Goal: Task Accomplishment & Management: Manage account settings

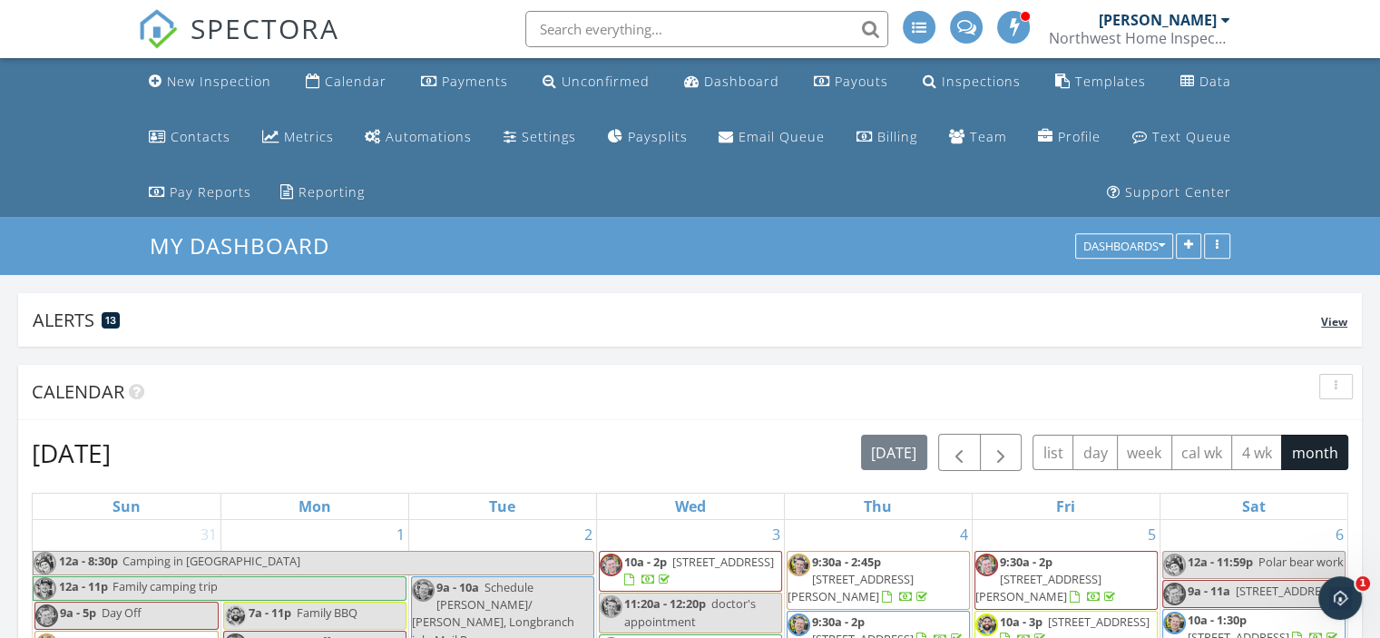
scroll to position [91, 0]
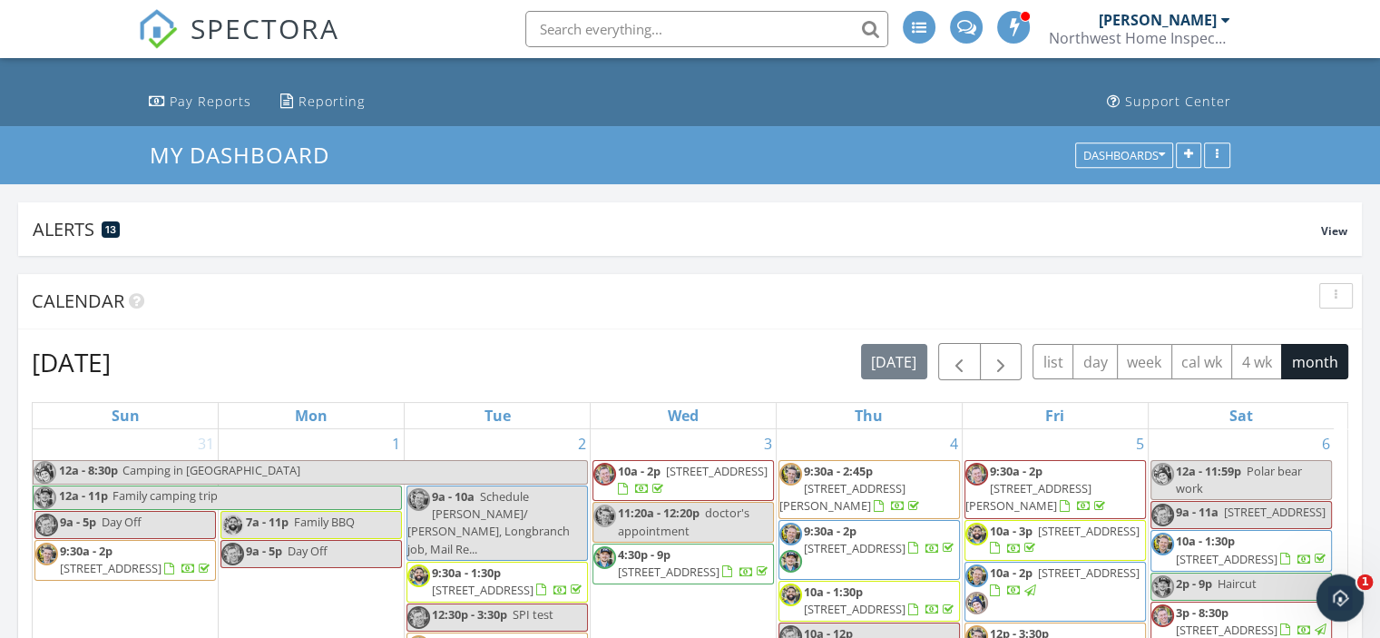
click at [1332, 594] on icon "Open Intercom Messenger" at bounding box center [1338, 596] width 30 height 30
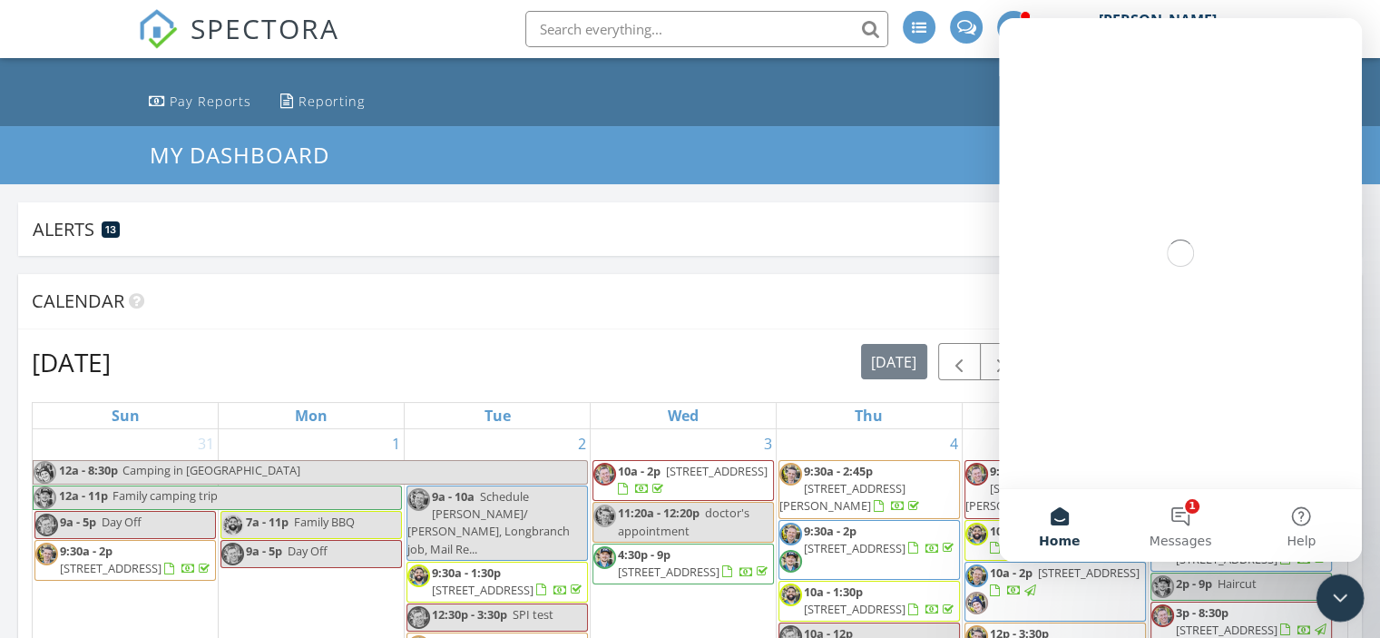
scroll to position [0, 0]
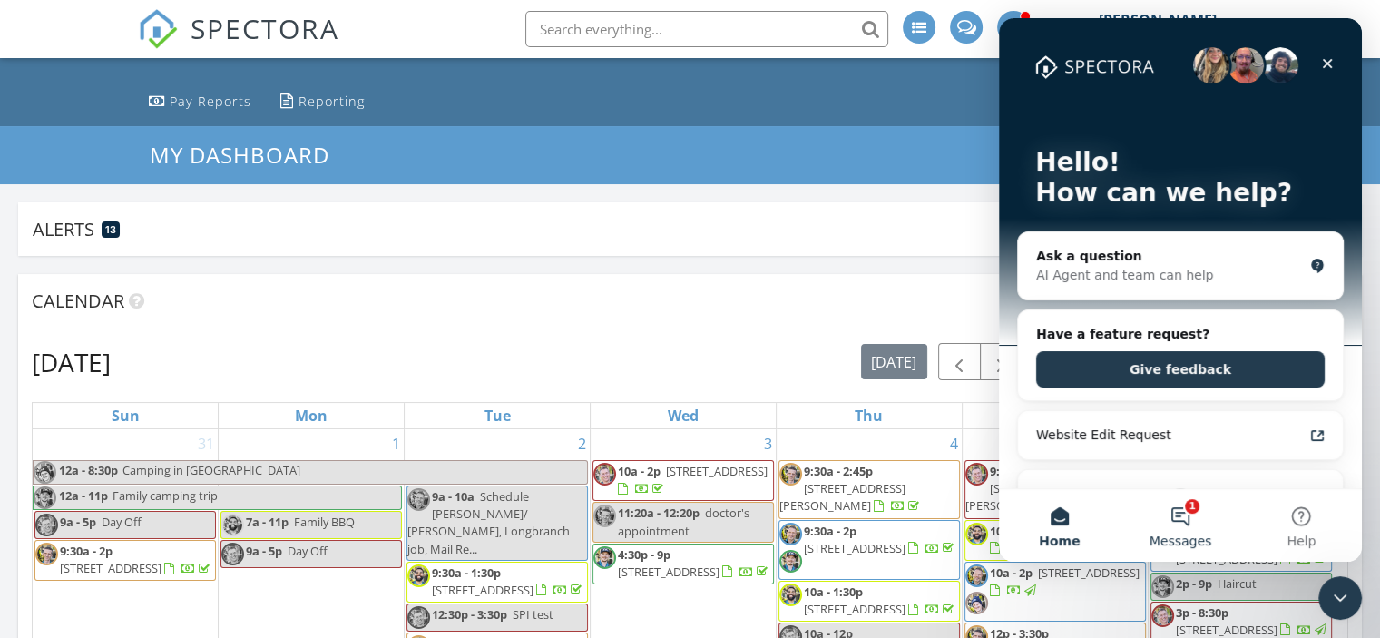
click at [1192, 520] on button "1 Messages" at bounding box center [1179, 525] width 121 height 73
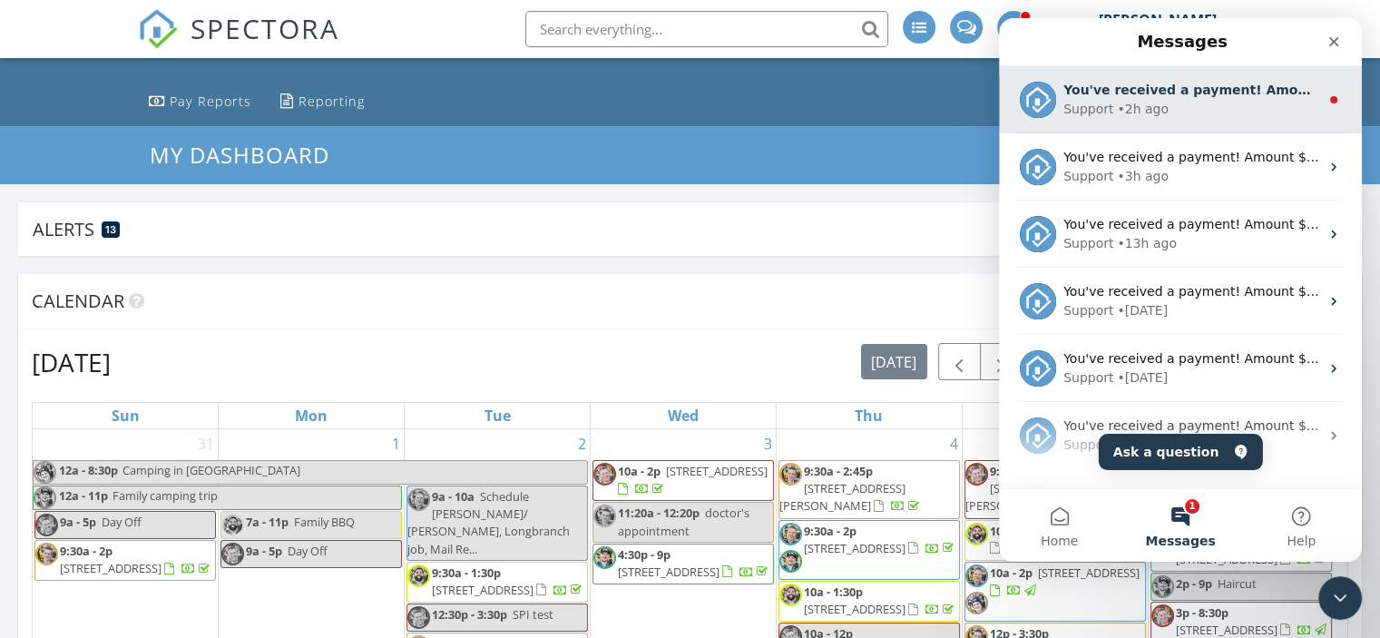
click at [1188, 108] on div "Support • 2h ago" at bounding box center [1191, 109] width 256 height 19
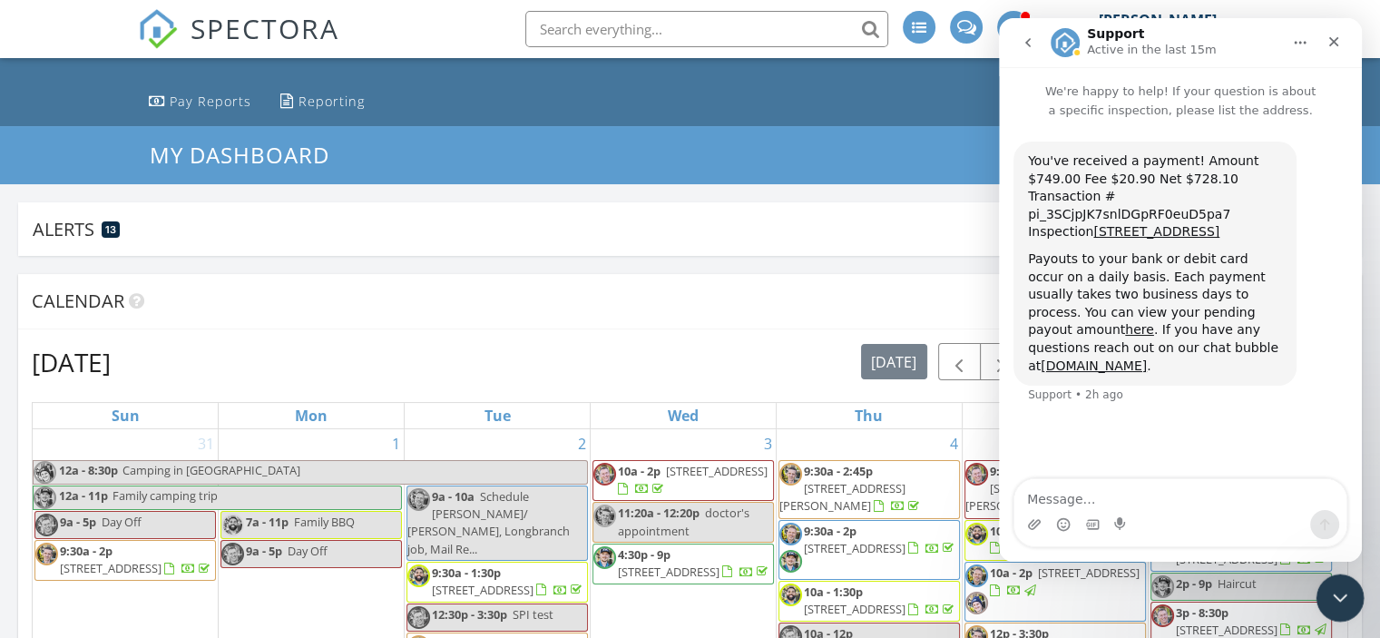
click at [1355, 591] on div "Close Intercom Messenger" at bounding box center [1337, 595] width 44 height 44
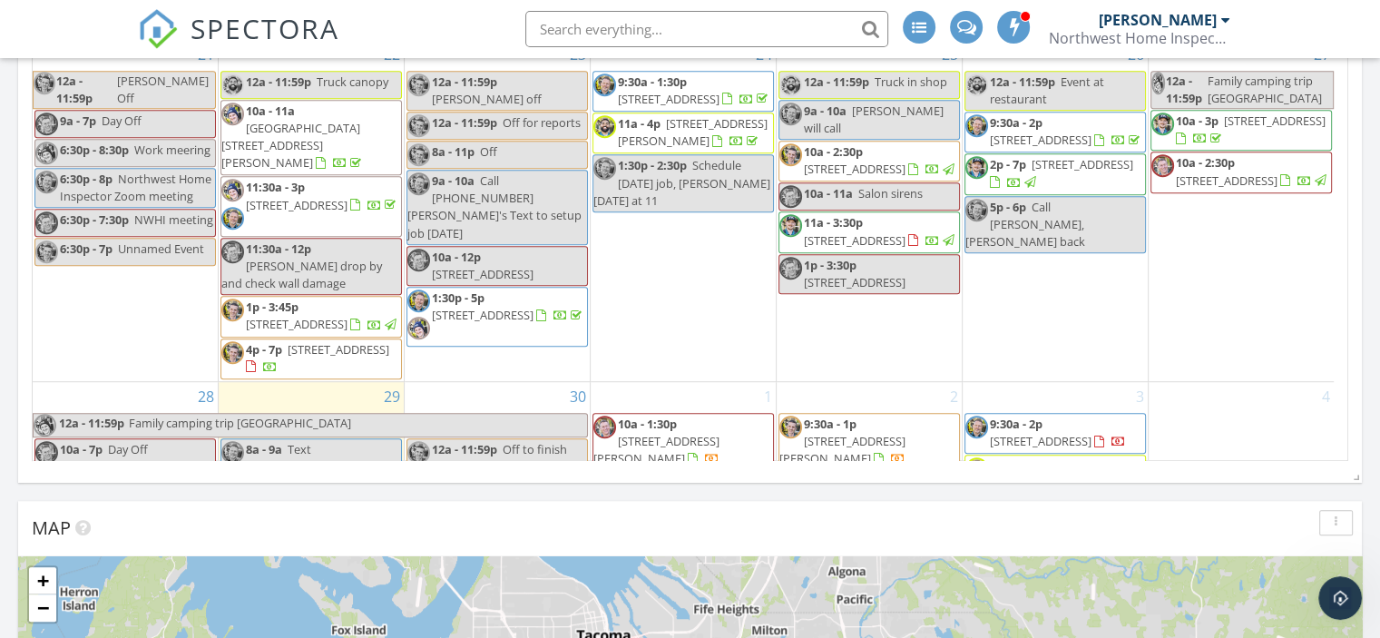
scroll to position [799, 0]
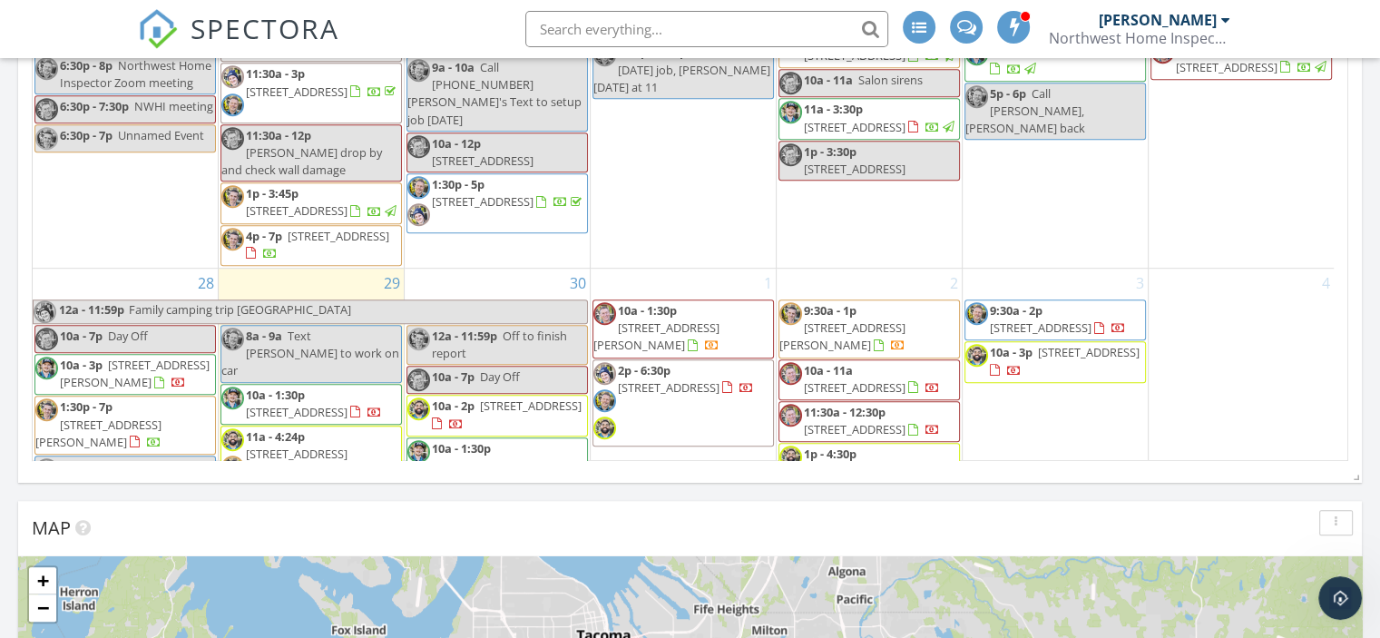
click at [520, 457] on span "13005 210th St E, Graham 98338" at bounding box center [470, 474] width 126 height 34
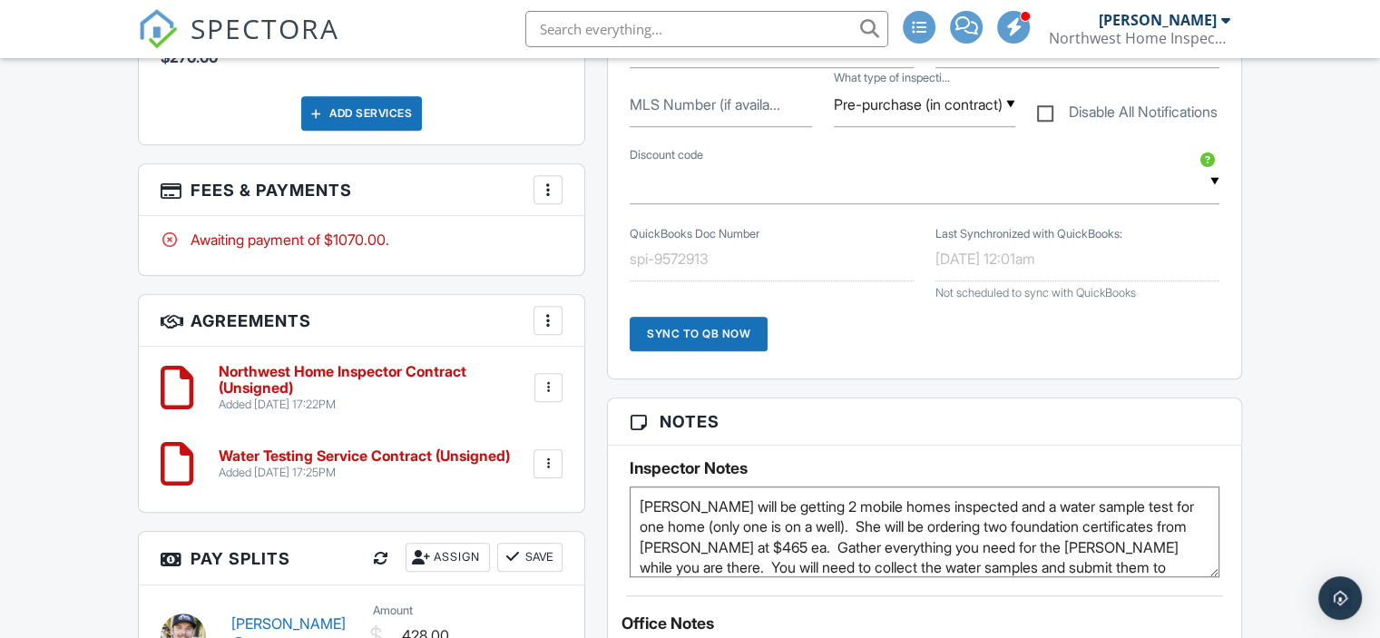
scroll to position [1270, 0]
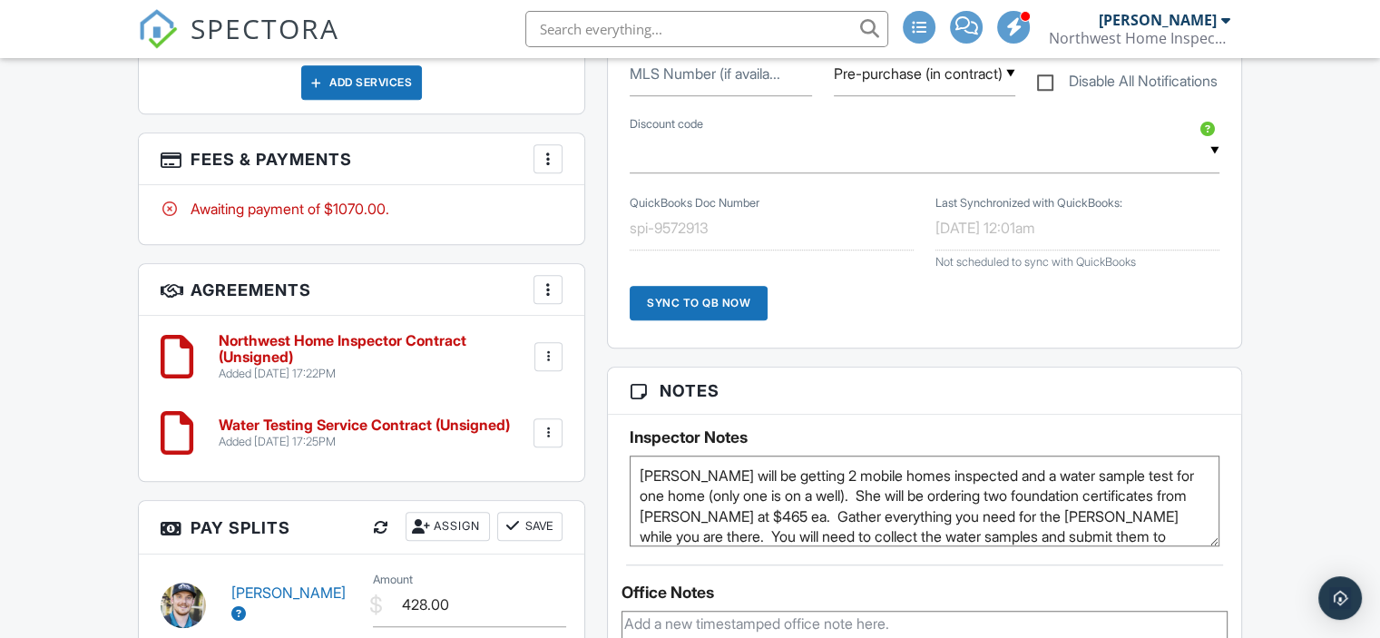
click at [842, 497] on textarea "Rita will be getting 2 mobile homes inspected and a water sample test for one h…" at bounding box center [925, 500] width 590 height 91
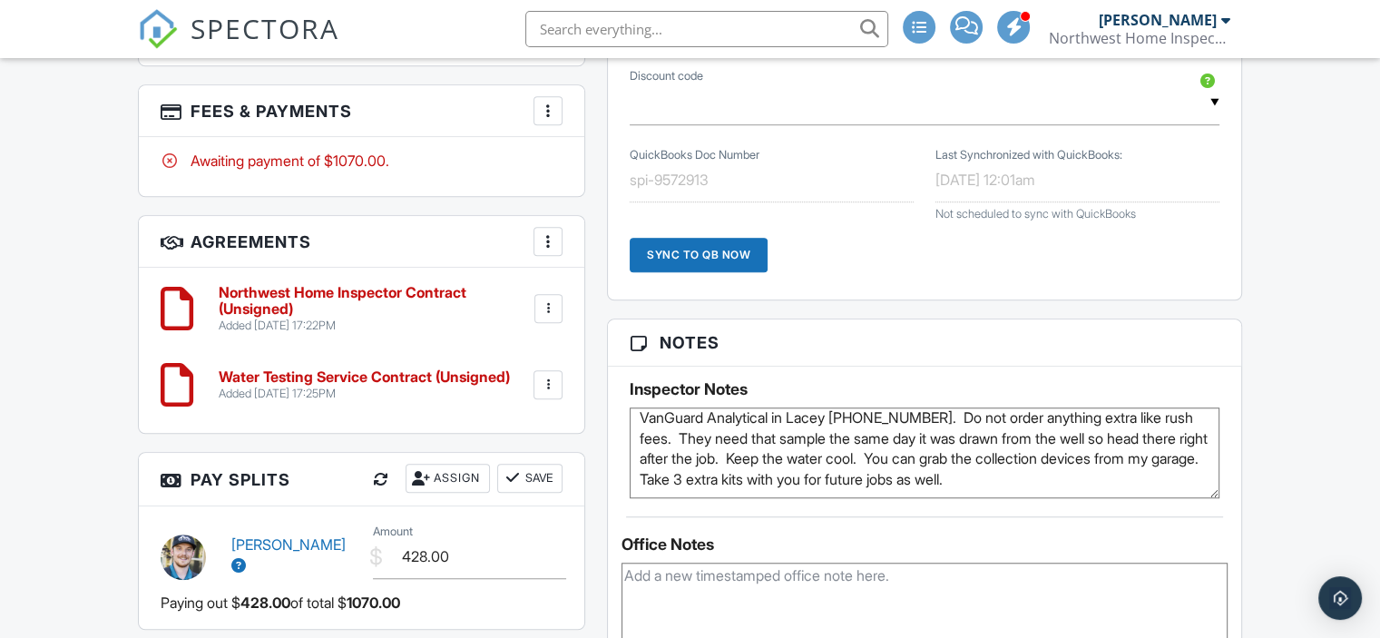
scroll to position [1361, 0]
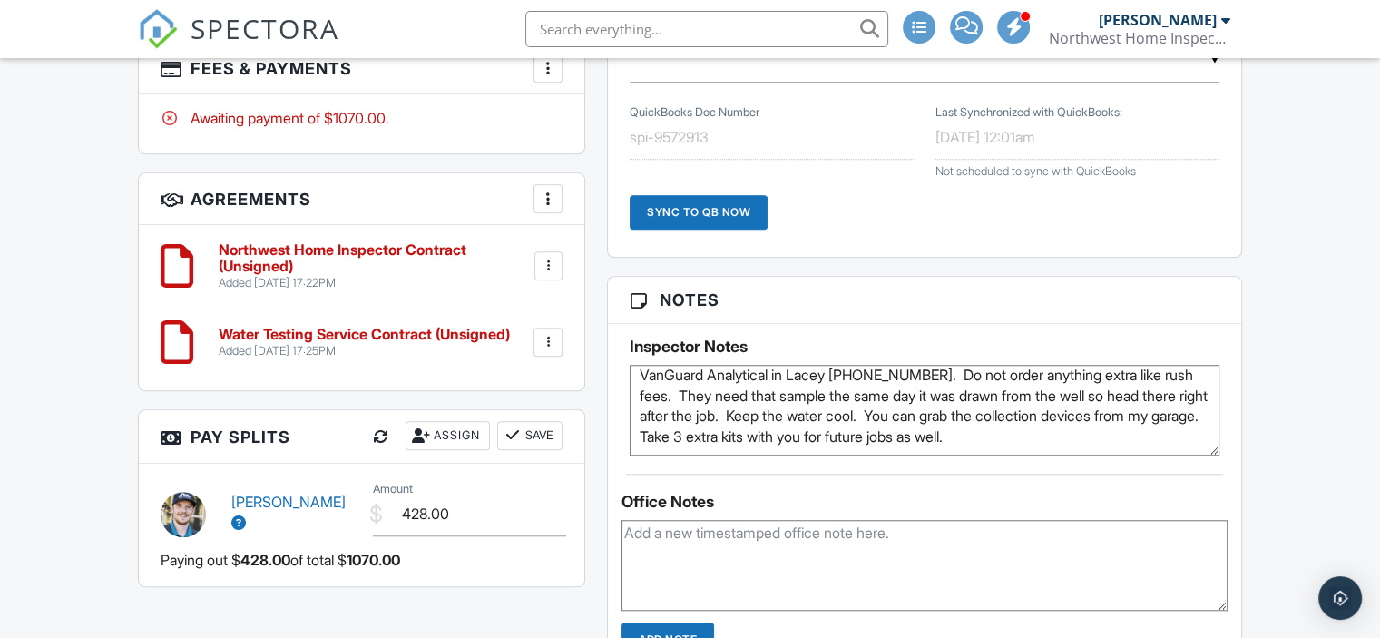
click at [1167, 435] on textarea "Rita will be getting 2 mobile homes inspected and a water sample test for one h…" at bounding box center [925, 410] width 590 height 91
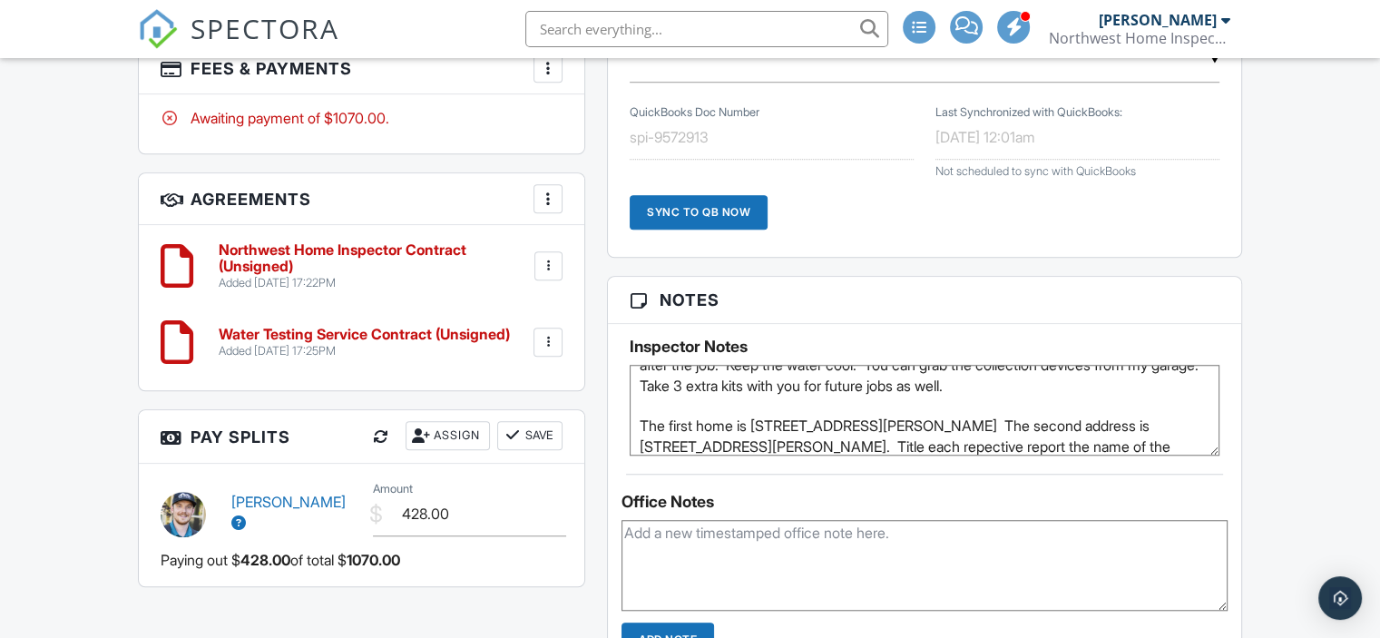
scroll to position [162, 0]
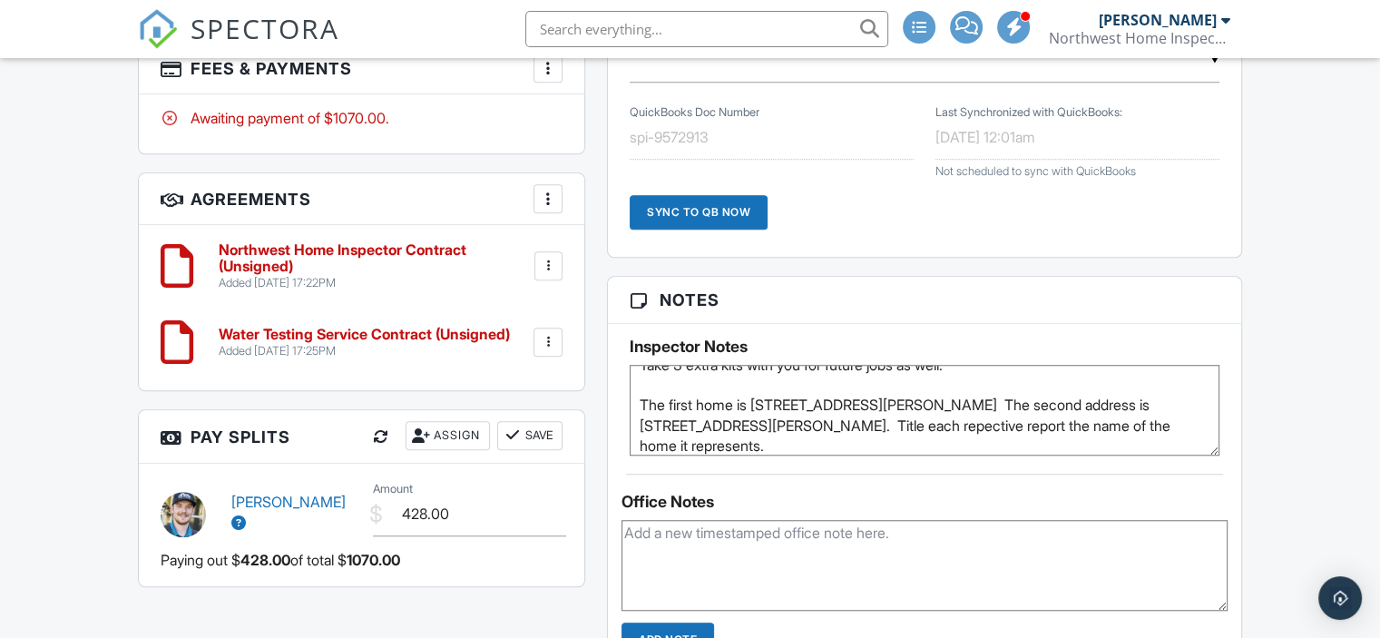
click at [889, 431] on textarea "Rita will be getting 2 mobile homes inspected and a water sample test for one h…" at bounding box center [925, 410] width 590 height 91
click at [1131, 390] on textarea "Rita will be getting 2 mobile homes inspected and a water sample test for one h…" at bounding box center [925, 410] width 590 height 91
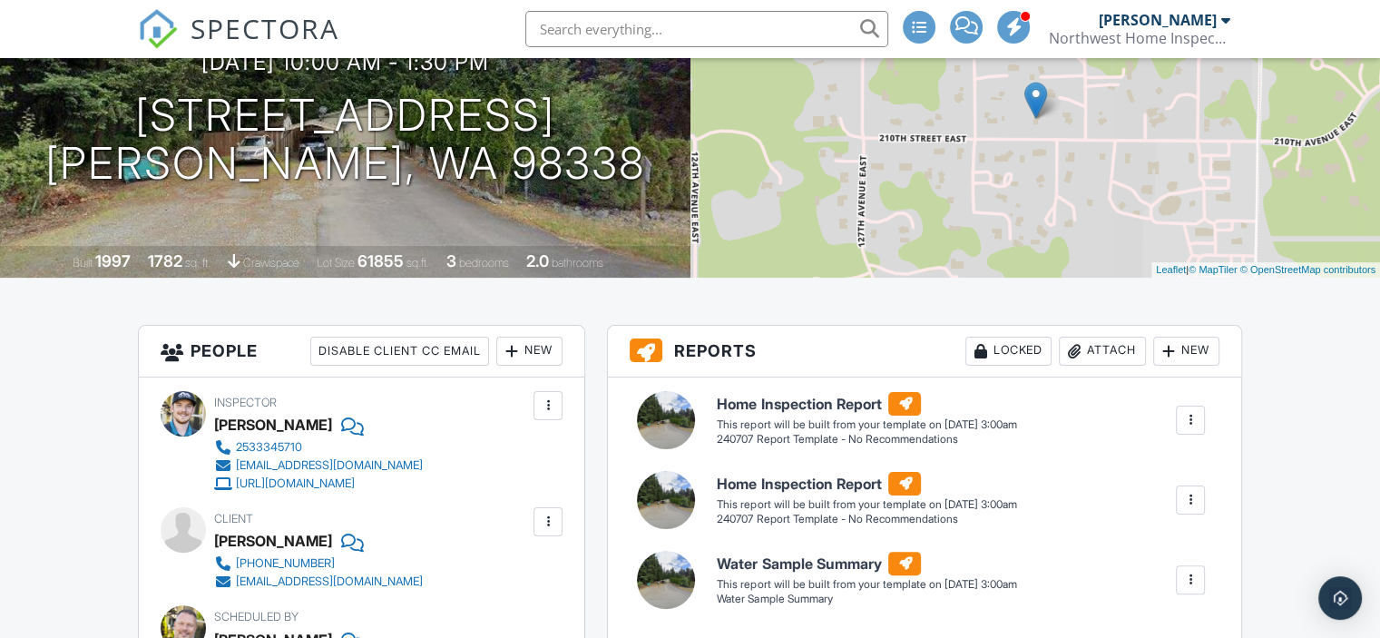
scroll to position [0, 0]
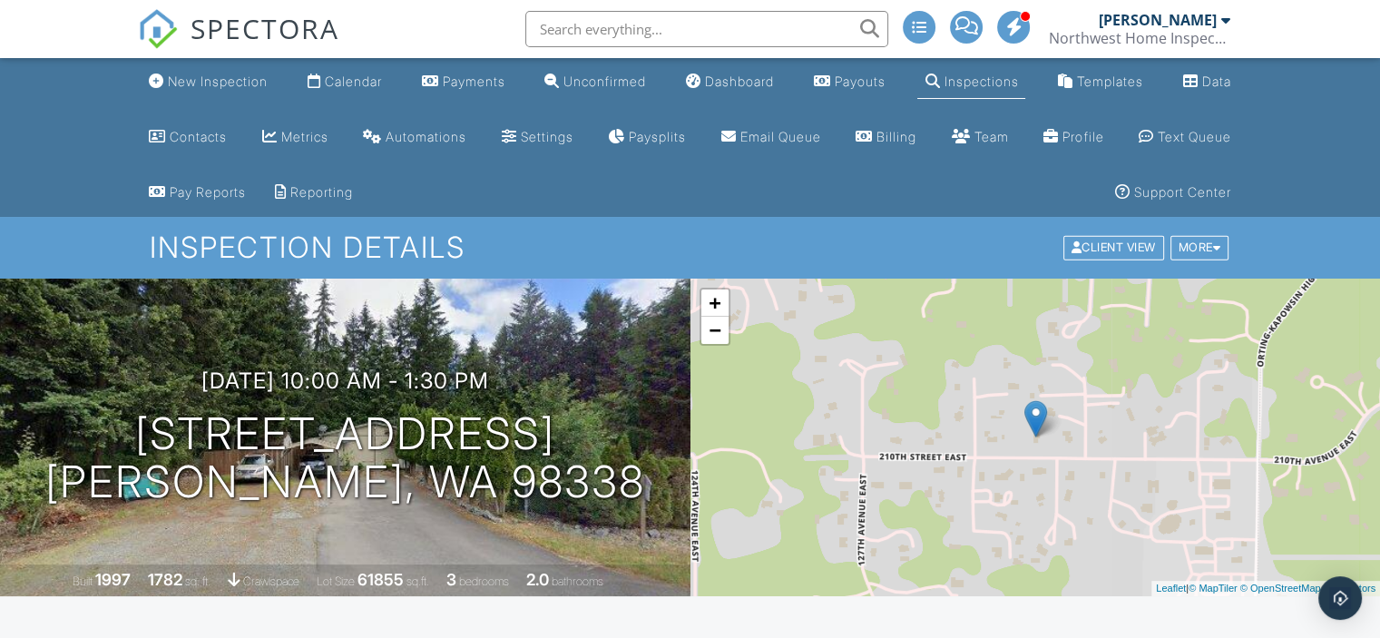
type textarea "Rita will be getting 2 mobile homes inspected and a water sample test for one h…"
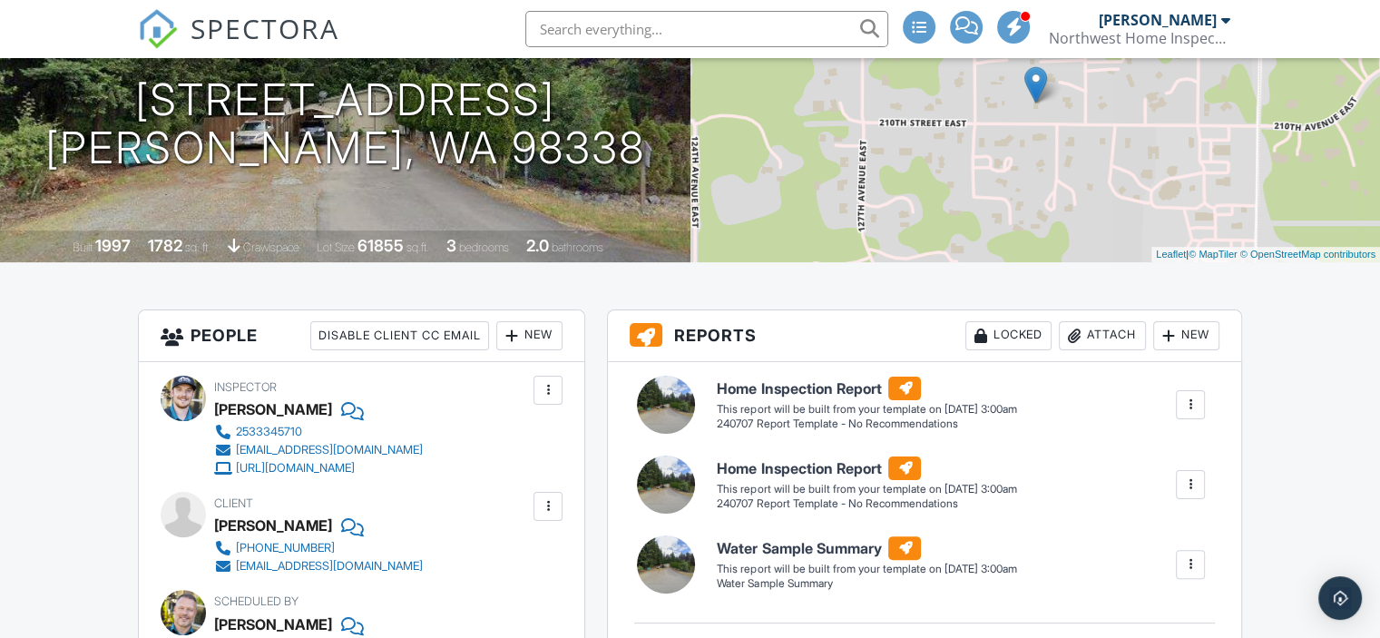
scroll to position [363, 0]
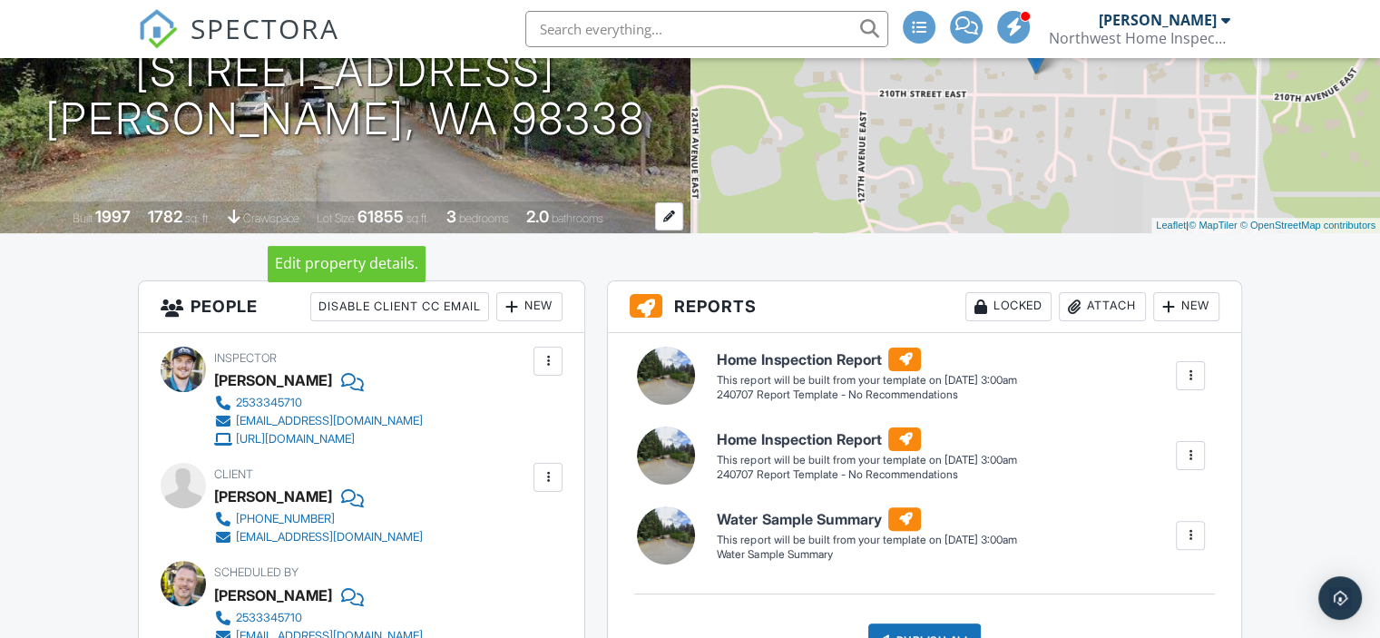
click at [651, 211] on div "Built 1997 1782 sq. ft. crawlspace Lot Size 61855 sq.ft. 3 bedrooms 2.0 bathroo…" at bounding box center [345, 217] width 690 height 32
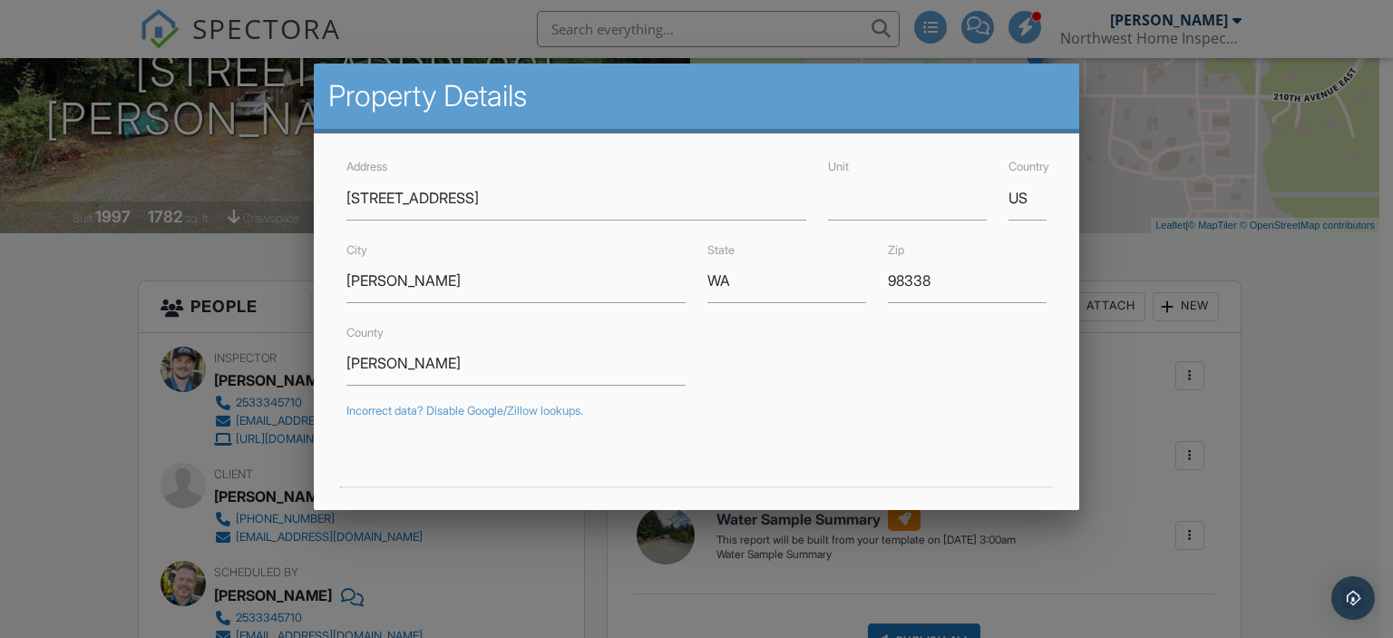
click at [1059, 92] on div "Property Details" at bounding box center [697, 98] width 767 height 70
click at [1125, 112] on div at bounding box center [696, 307] width 1393 height 797
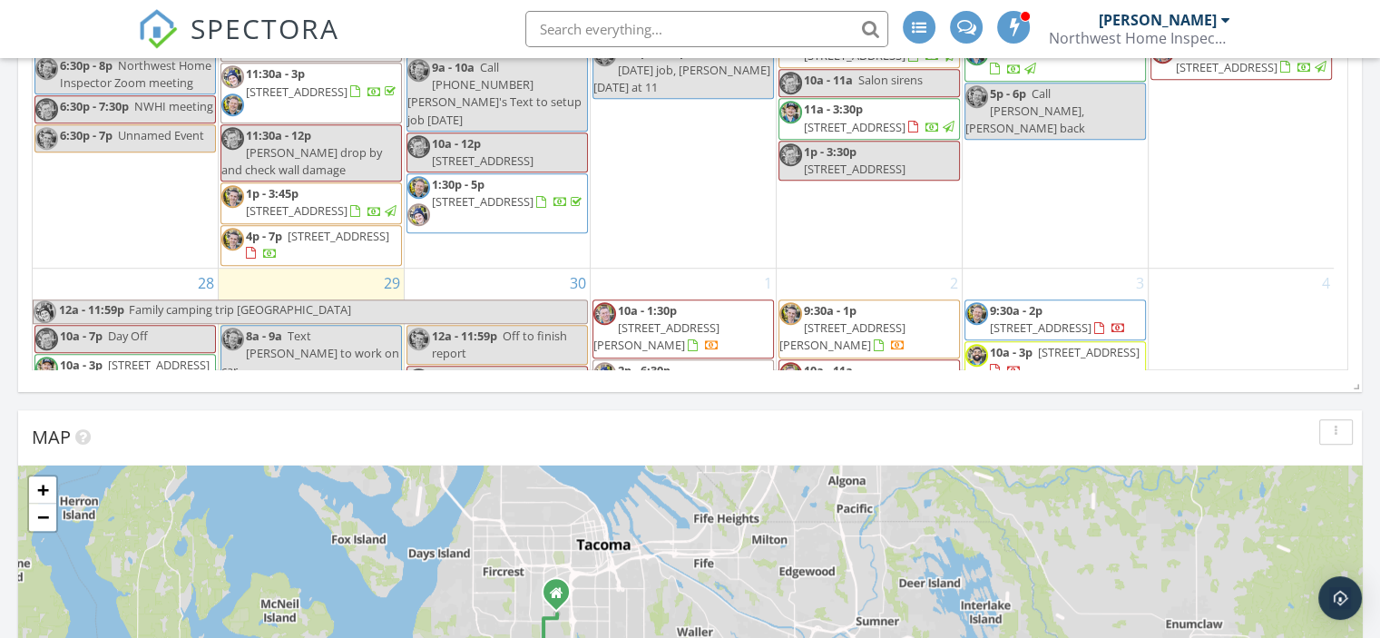
scroll to position [799, 0]
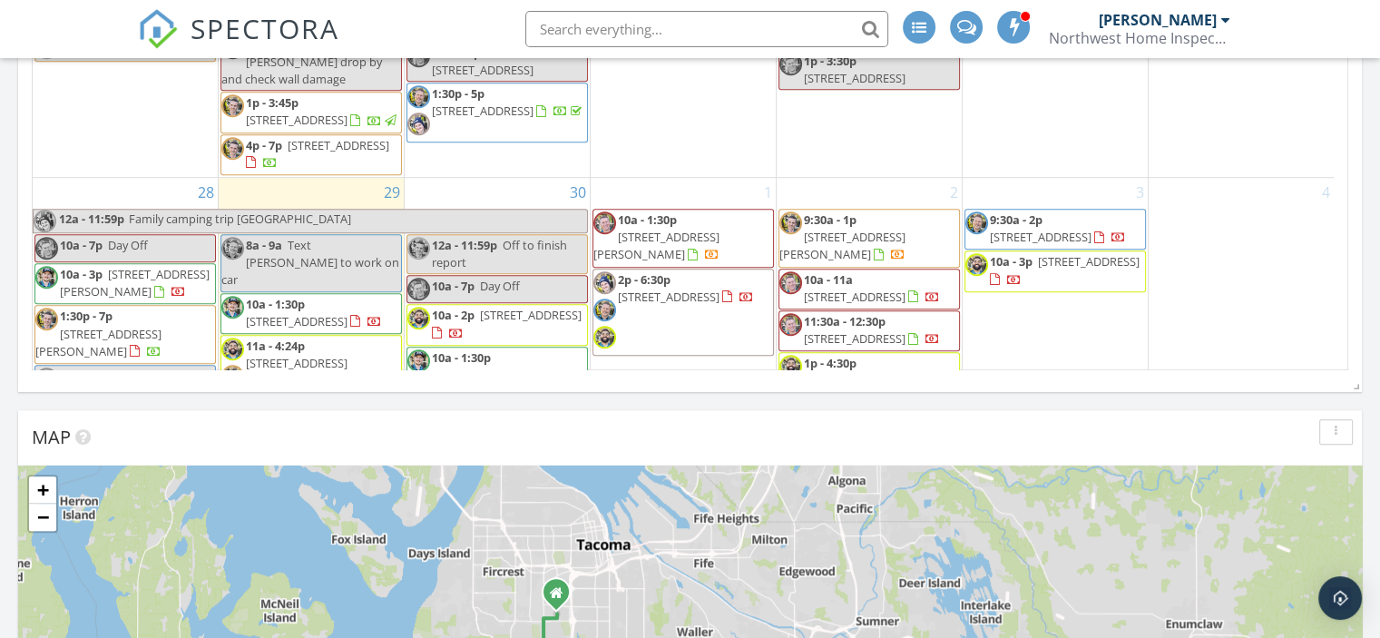
click at [493, 425] on span "[STREET_ADDRESS][PERSON_NAME]" at bounding box center [470, 442] width 126 height 34
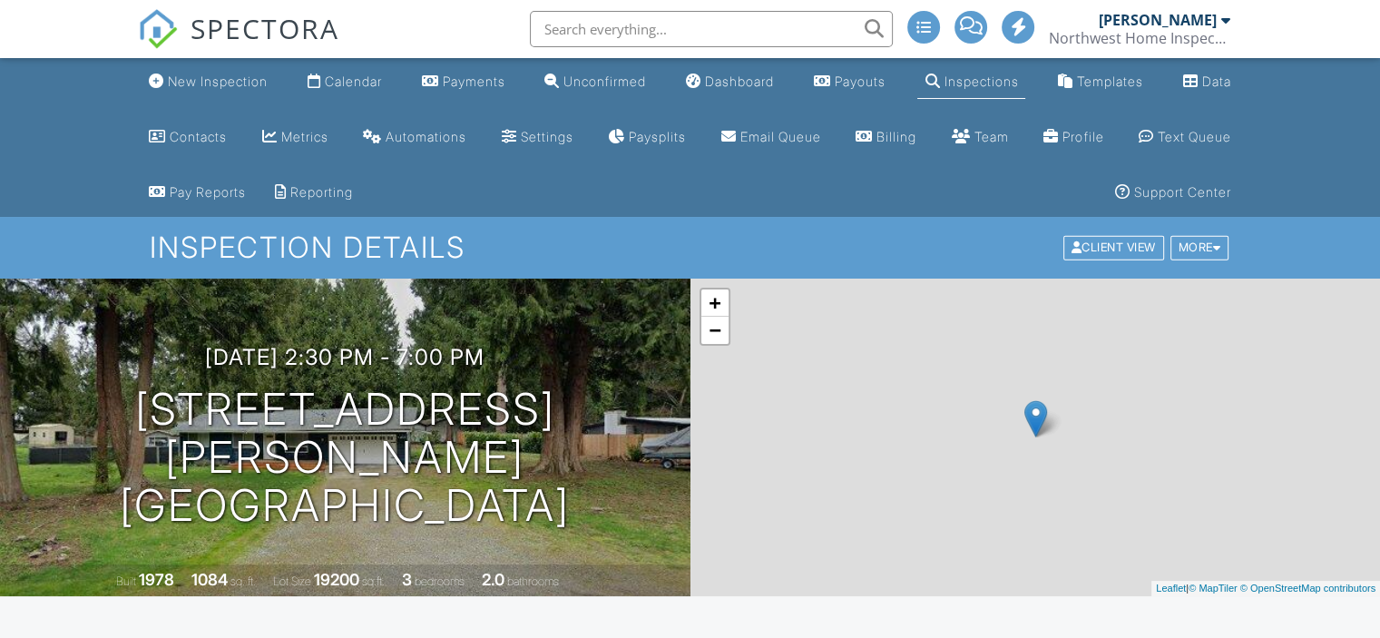
click at [1127, 323] on link "Reschedule" at bounding box center [1116, 326] width 227 height 45
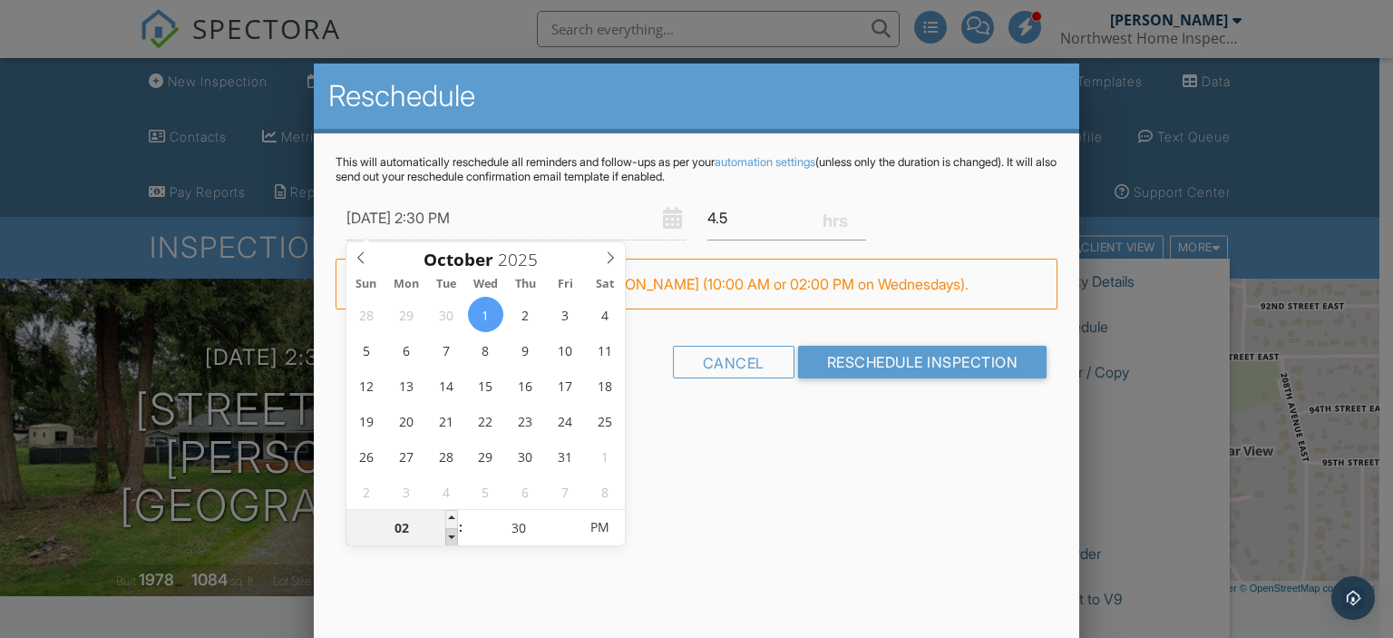
type input "10/01/2025 1:30 PM"
type input "01"
click at [446, 540] on span at bounding box center [451, 537] width 13 height 18
type input "10/01/2025 12:30 PM"
type input "12"
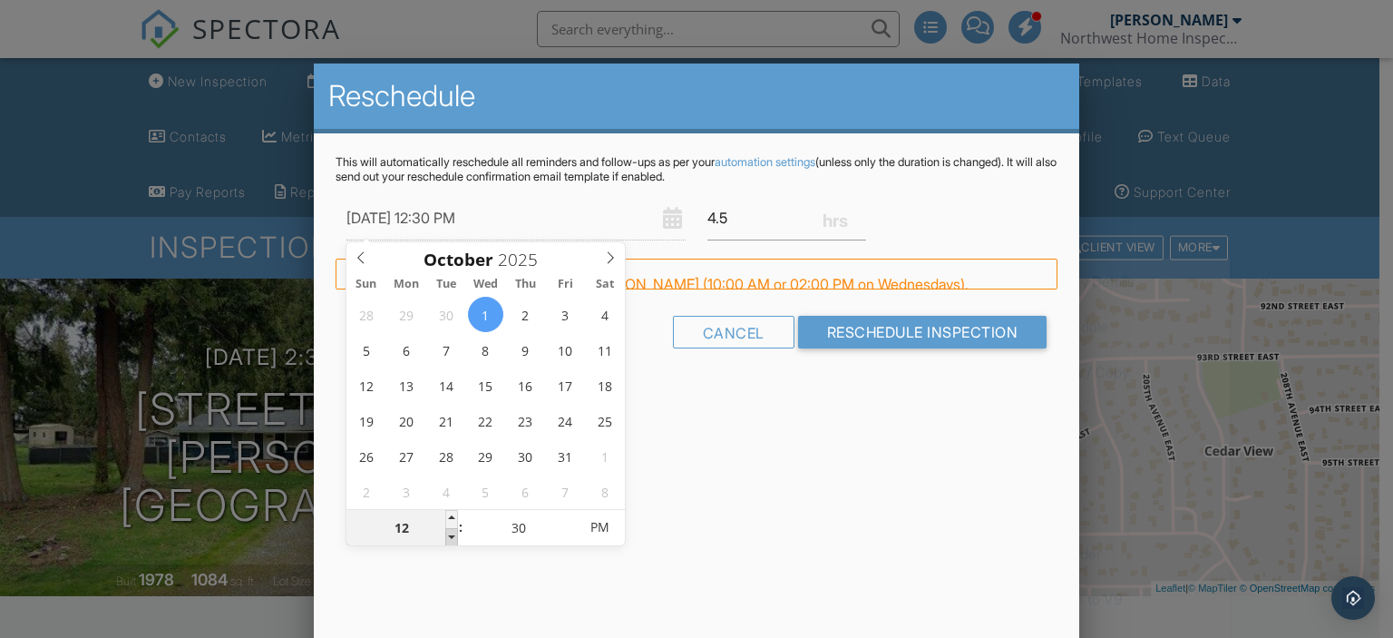
click at [446, 540] on span at bounding box center [451, 537] width 13 height 18
type input "10/01/2025 11:30 AM"
type input "11"
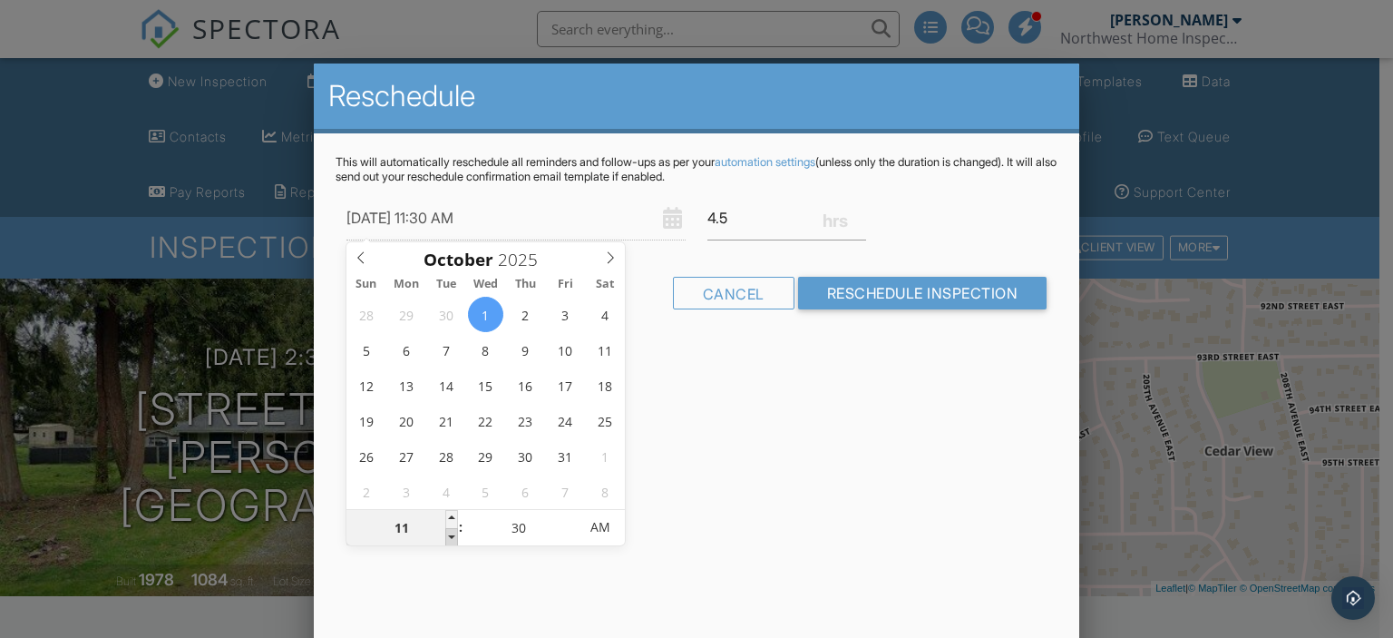
click at [446, 540] on span at bounding box center [451, 537] width 13 height 18
type input "10/01/2025 10:30 AM"
type input "10"
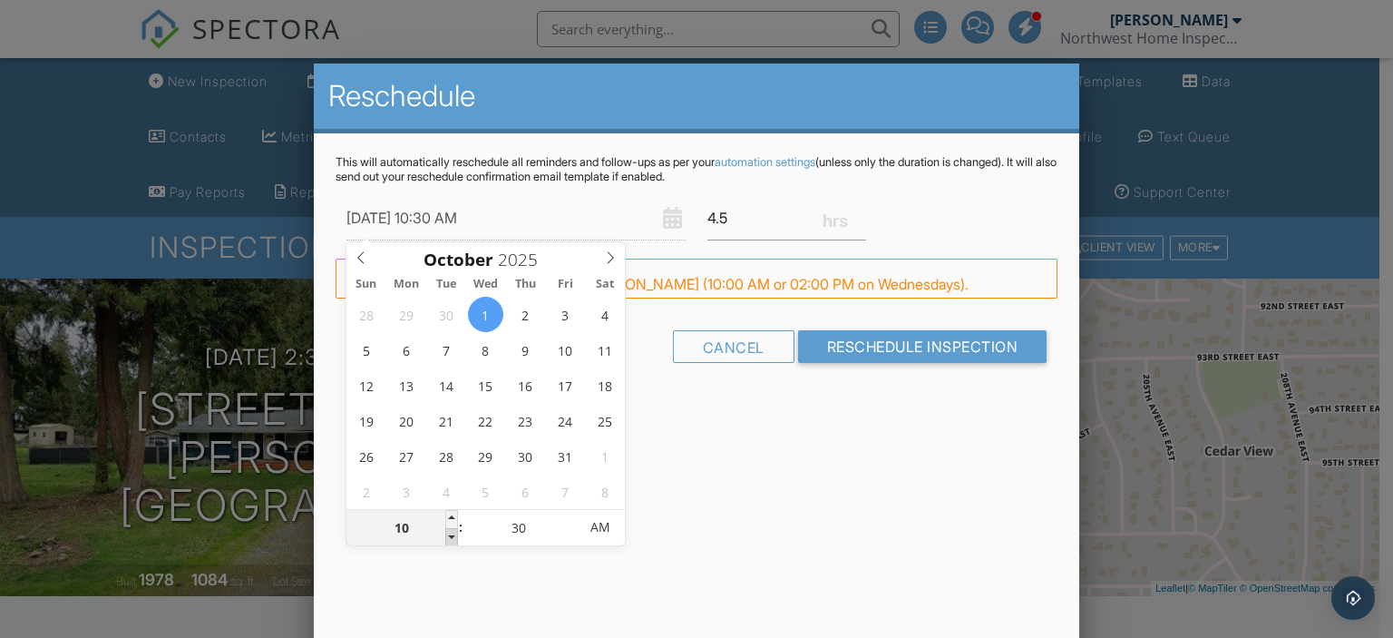
click at [446, 540] on span at bounding box center [451, 537] width 13 height 18
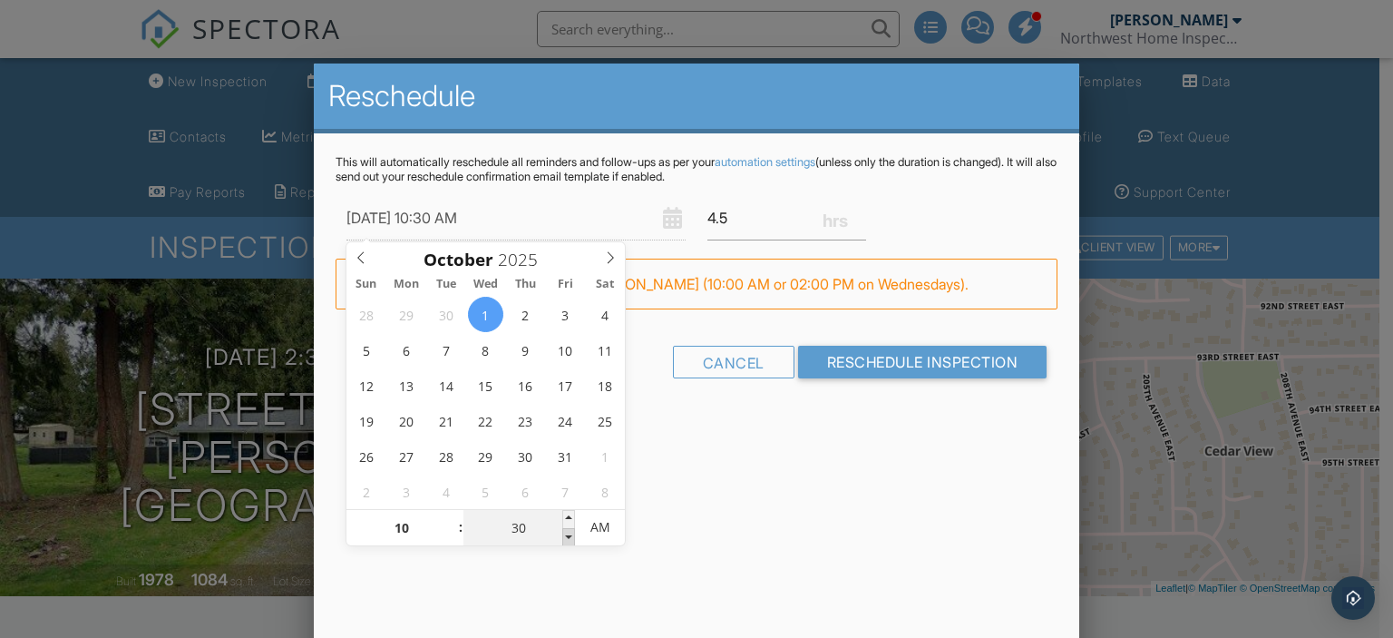
type input "10/01/2025 10:25 AM"
type input "25"
click at [571, 532] on span at bounding box center [568, 537] width 13 height 18
type input "10/01/2025 10:20 AM"
type input "20"
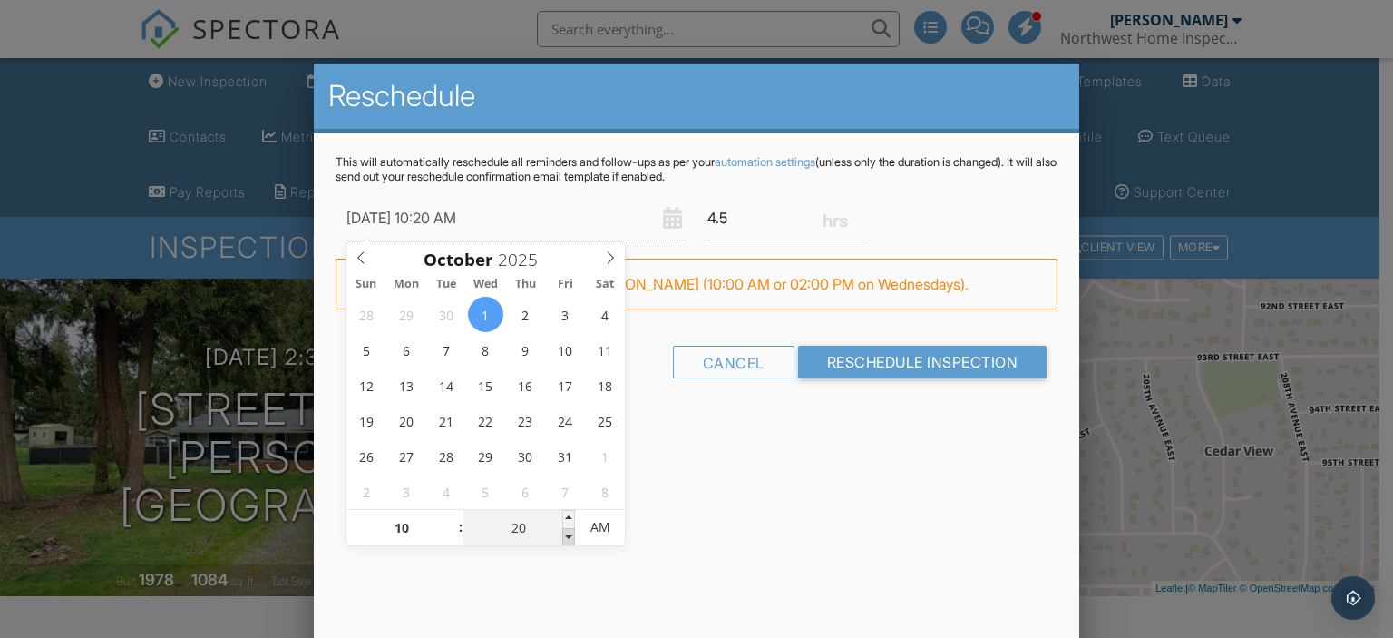
click at [571, 532] on span at bounding box center [568, 537] width 13 height 18
type input "10/01/2025 10:15 AM"
type input "15"
click at [571, 532] on span at bounding box center [568, 537] width 13 height 18
type input "10/01/2025 10:10 AM"
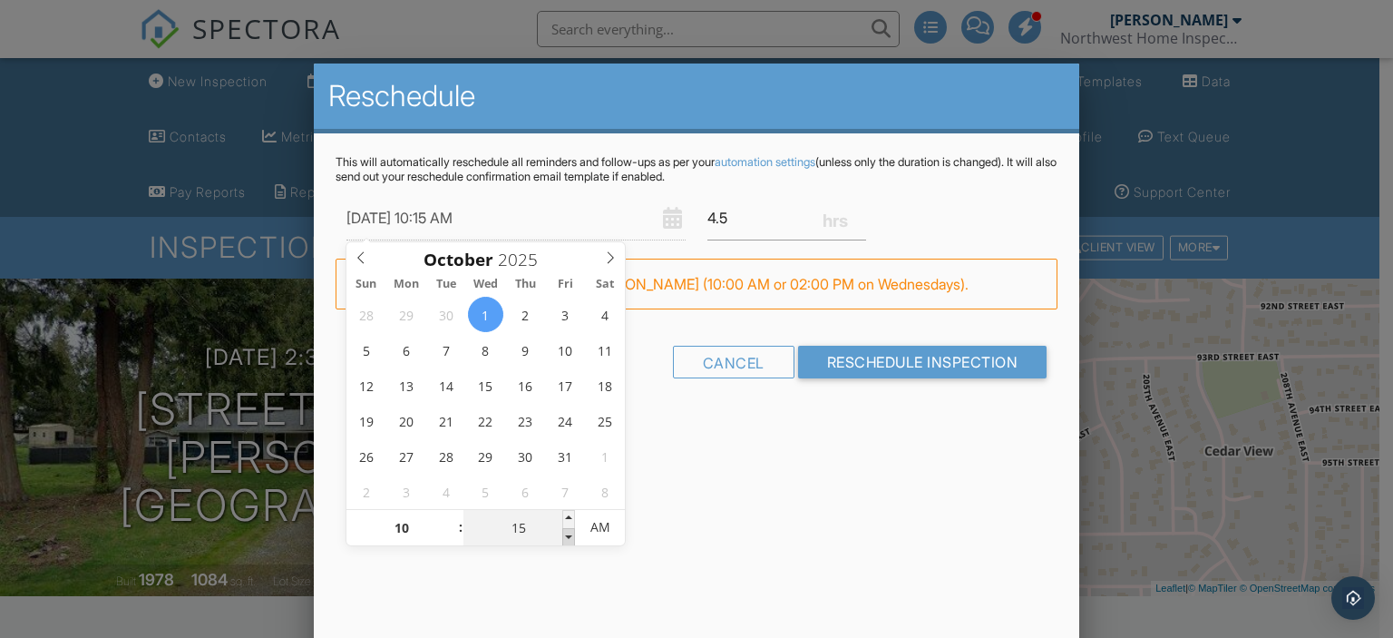
type input "10"
click at [571, 532] on span at bounding box center [568, 537] width 13 height 18
type input "10/01/2025 10:05 AM"
type input "05"
click at [571, 532] on span at bounding box center [568, 537] width 13 height 18
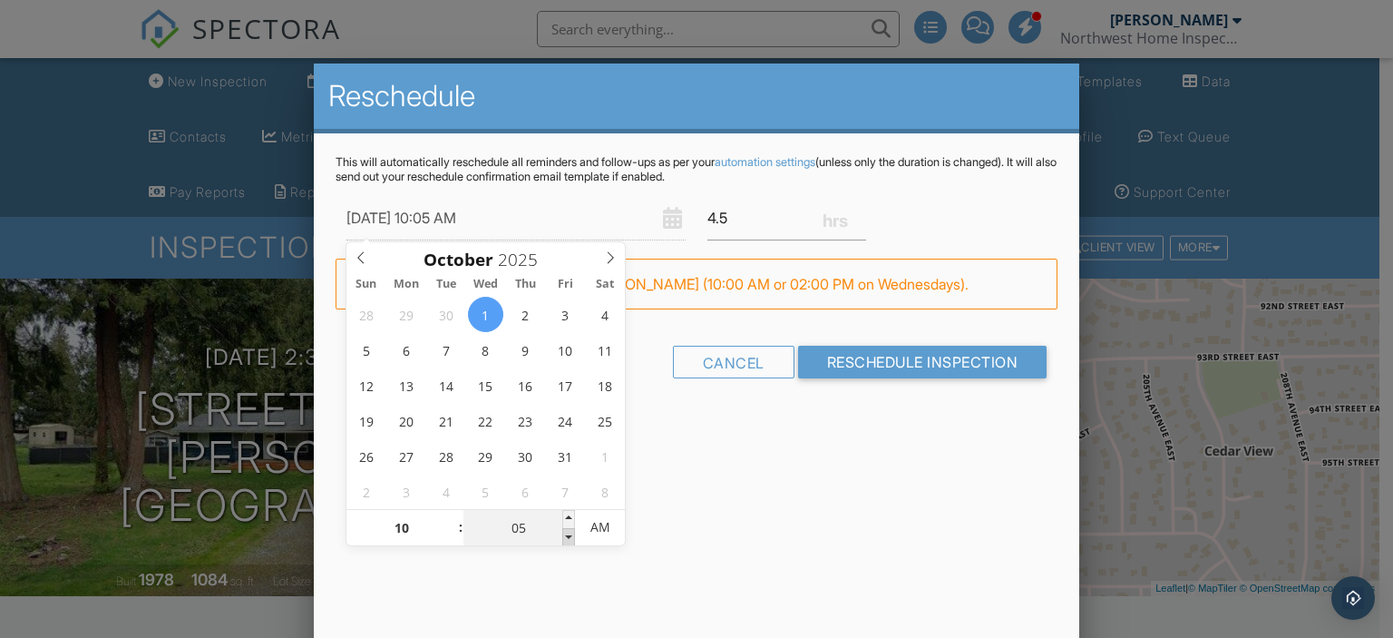
type input "[DATE] 10:00 AM"
type input "00"
click at [571, 532] on span at bounding box center [568, 537] width 13 height 18
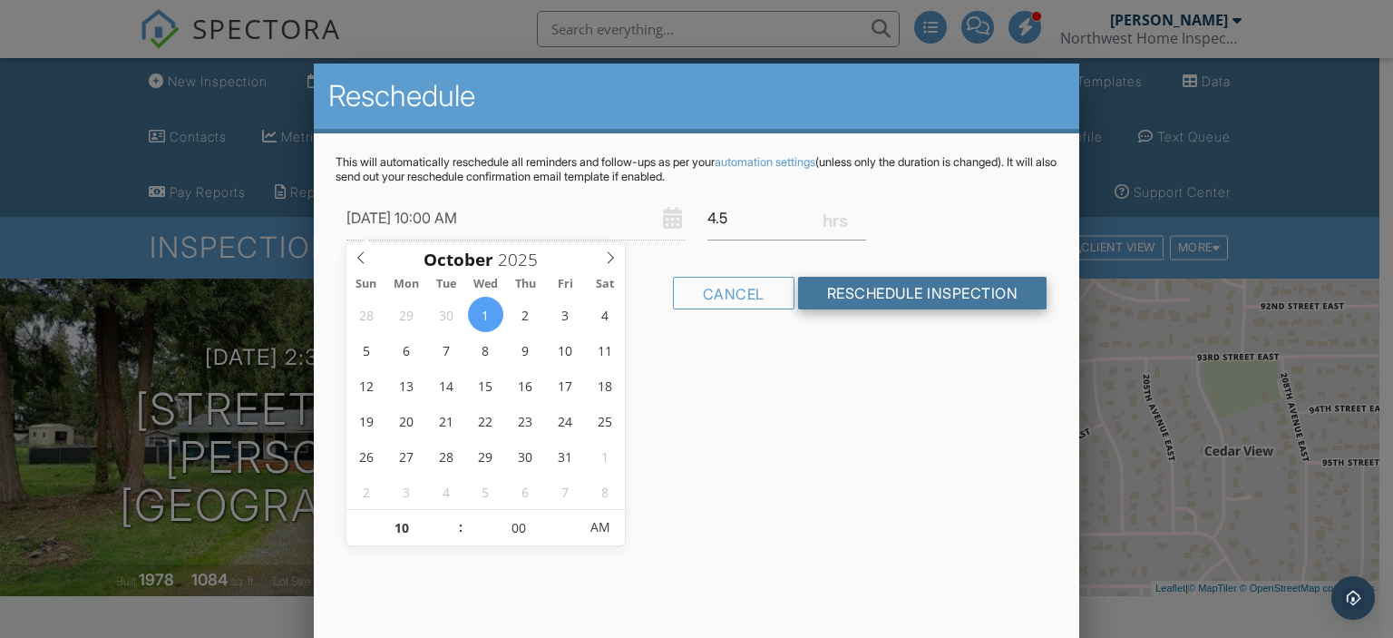
click at [929, 283] on input "Reschedule Inspection" at bounding box center [922, 293] width 249 height 33
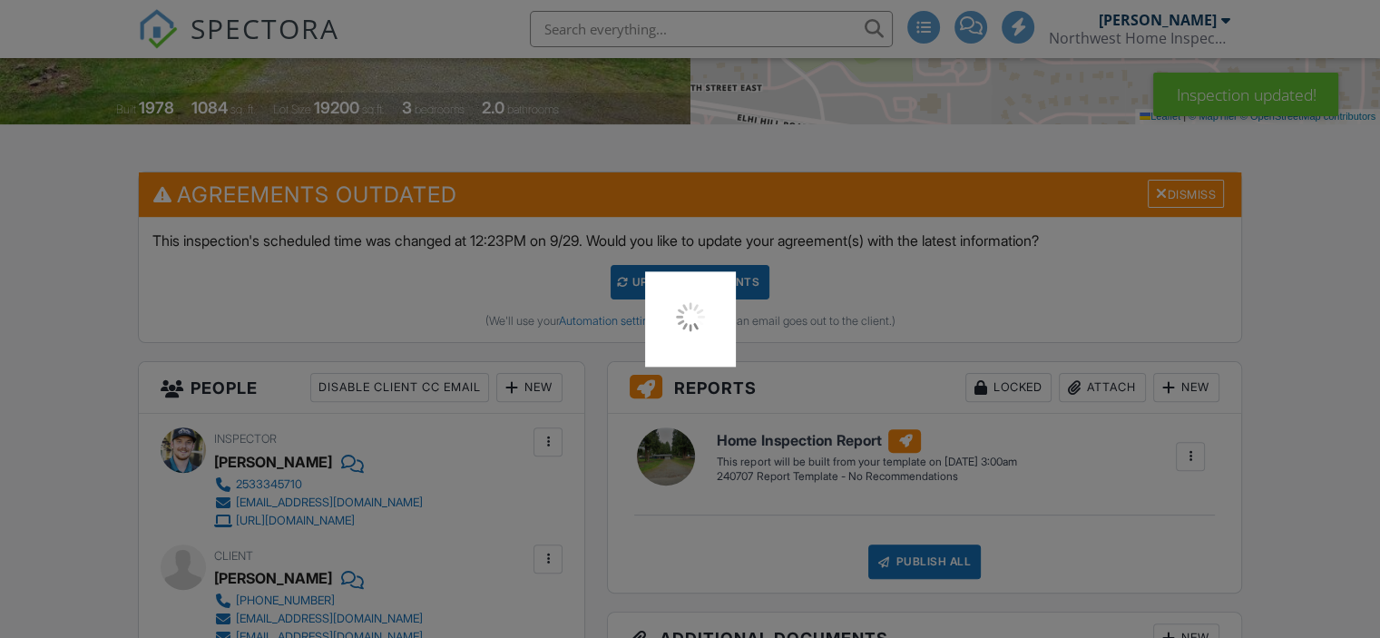
scroll to position [544, 0]
